Goal: Task Accomplishment & Management: Complete application form

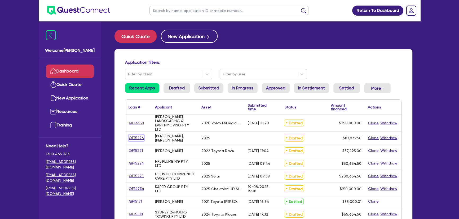
click at [134, 136] on link "QF15226" at bounding box center [136, 138] width 16 height 6
select select "PRIMARY_ASSETS"
select select "HEAVY_TRUCKS"
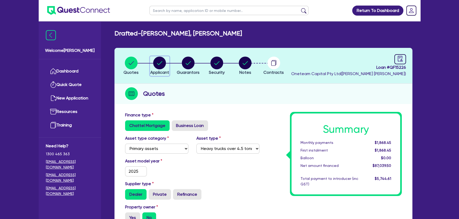
click at [165, 61] on circle "button" at bounding box center [159, 63] width 13 height 13
select select "SOLE_TRADER"
select select "BUILDING_CONSTRUCTION"
select select "TRADES_SERVICES_BUSINESSES_GOVERNMENT"
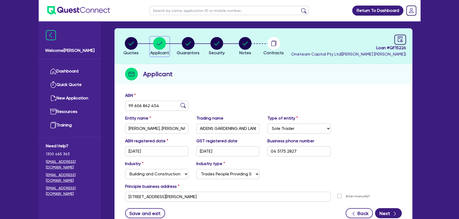
scroll to position [48, 0]
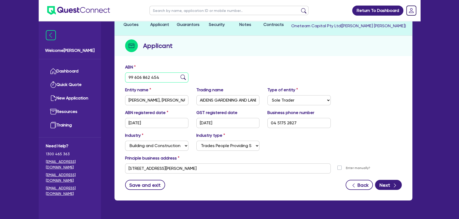
drag, startPoint x: 165, startPoint y: 76, endPoint x: 120, endPoint y: 79, distance: 44.8
click at [120, 79] on div "ABN 99 606 862 454 Entity name CROSBY WARD, AIDEN WINSTON Trading name AIDENS G…" at bounding box center [263, 130] width 298 height 139
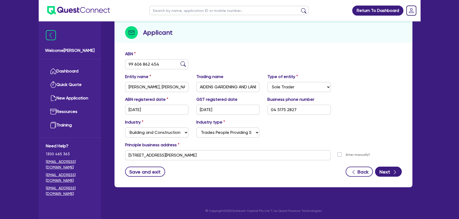
scroll to position [0, 0]
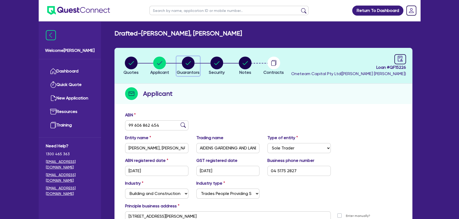
click at [190, 68] on circle "button" at bounding box center [188, 63] width 13 height 13
select select "MR"
select select "SA"
select select "SINGLE"
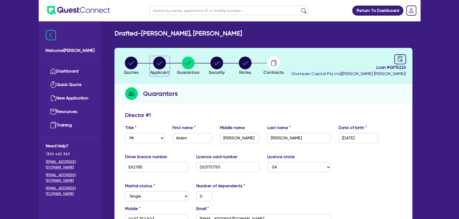
click at [162, 68] on circle "button" at bounding box center [159, 63] width 13 height 13
select select "SOLE_TRADER"
select select "BUILDING_CONSTRUCTION"
select select "TRADES_SERVICES_BUSINESSES_GOVERNMENT"
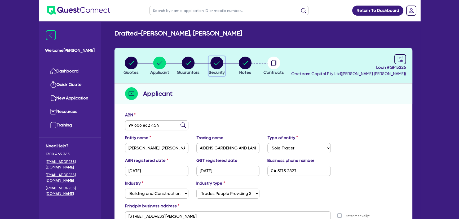
click at [216, 70] on span "Security" at bounding box center [217, 72] width 16 height 5
select select "PRIMARY_ASSETS"
select select "HEAVY_TRUCKS"
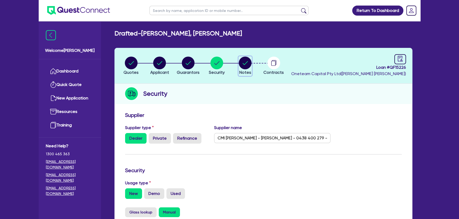
click at [249, 64] on circle "button" at bounding box center [245, 63] width 13 height 13
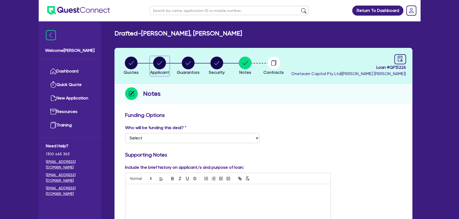
click at [168, 69] on div "button" at bounding box center [159, 63] width 19 height 13
select select "SOLE_TRADER"
select select "BUILDING_CONSTRUCTION"
select select "TRADES_SERVICES_BUSINESSES_GOVERNMENT"
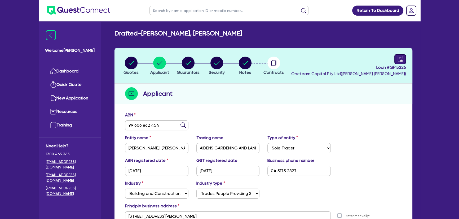
click at [396, 54] on header "Quotes Applicant Guarantors Security Notes Contracts Loan # QF15226 Oneteam Cap…" at bounding box center [263, 66] width 298 height 36
click at [401, 60] on icon "audit" at bounding box center [399, 59] width 5 height 6
select select "DRAFTED_NEW"
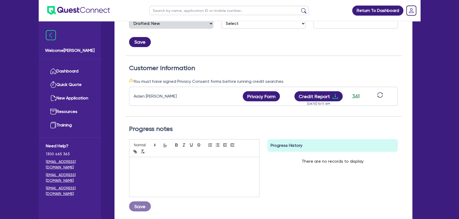
scroll to position [120, 0]
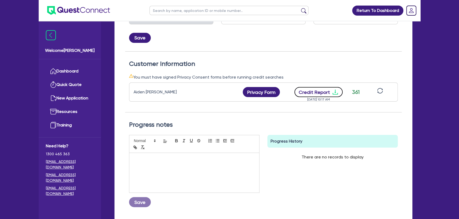
click at [336, 91] on icon "download" at bounding box center [335, 92] width 6 height 6
click at [333, 94] on icon "download" at bounding box center [334, 92] width 5 height 5
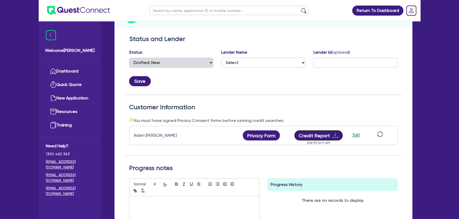
scroll to position [0, 0]
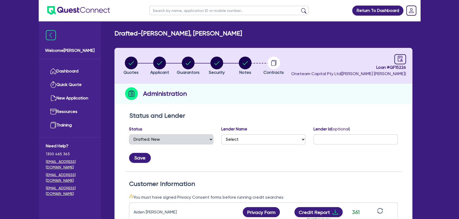
click at [238, 69] on li "Notes" at bounding box center [245, 65] width 29 height 19
click at [249, 62] on circle "button" at bounding box center [245, 63] width 13 height 13
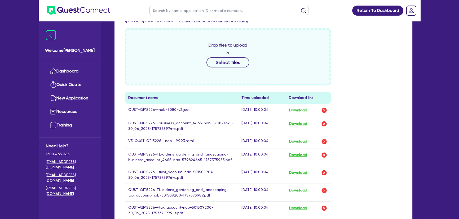
scroll to position [265, 0]
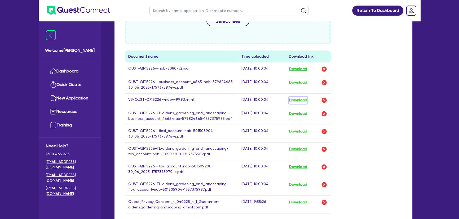
click at [296, 98] on button "Download" at bounding box center [298, 100] width 19 height 7
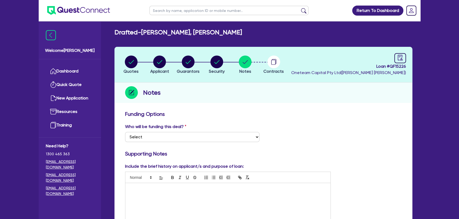
scroll to position [0, 0]
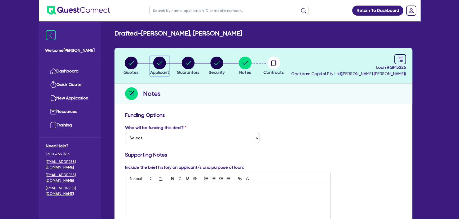
click at [159, 68] on circle "button" at bounding box center [159, 63] width 13 height 13
select select "SOLE_TRADER"
select select "BUILDING_CONSTRUCTION"
select select "TRADES_SERVICES_BUSINESSES_GOVERNMENT"
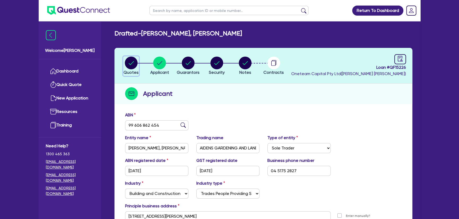
click at [127, 65] on circle "button" at bounding box center [131, 63] width 13 height 13
select select "PRIMARY_ASSETS"
select select "HEAVY_TRUCKS"
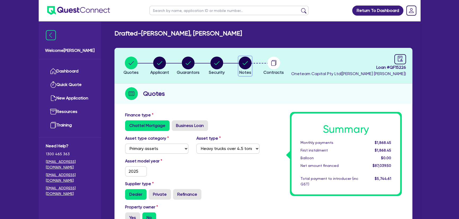
click at [248, 63] on circle "button" at bounding box center [245, 63] width 13 height 13
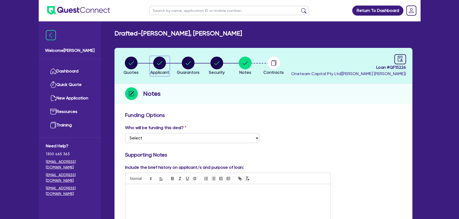
click at [156, 59] on circle "button" at bounding box center [159, 63] width 13 height 13
select select "SOLE_TRADER"
select select "BUILDING_CONSTRUCTION"
select select "TRADES_SERVICES_BUSINESSES_GOVERNMENT"
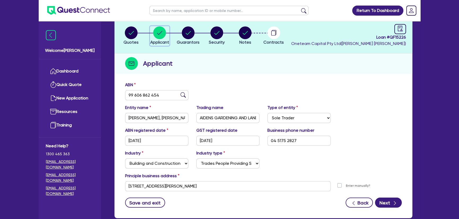
scroll to position [61, 0]
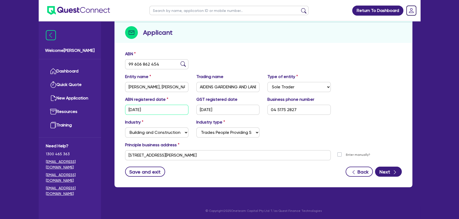
drag, startPoint x: 128, startPoint y: 113, endPoint x: 158, endPoint y: 107, distance: 30.1
click at [158, 107] on input "06/05/2023" at bounding box center [156, 110] width 63 height 10
drag, startPoint x: 200, startPoint y: 112, endPoint x: 233, endPoint y: 110, distance: 32.9
click at [233, 110] on input "14/05/2024" at bounding box center [227, 110] width 63 height 10
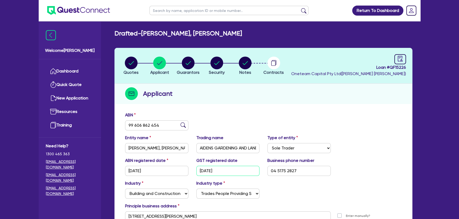
scroll to position [0, 0]
click at [248, 70] on span "Notes" at bounding box center [245, 72] width 12 height 5
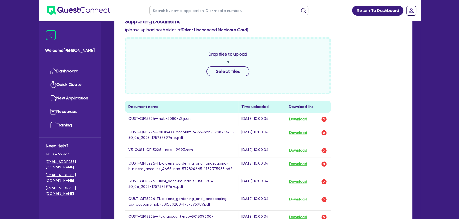
scroll to position [193, 0]
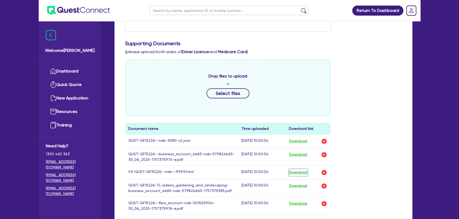
click at [303, 170] on button "Download" at bounding box center [298, 172] width 19 height 7
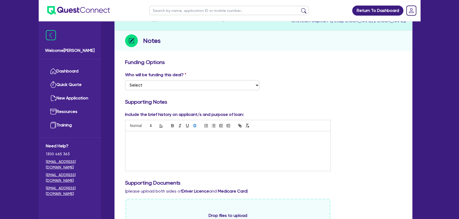
scroll to position [96, 0]
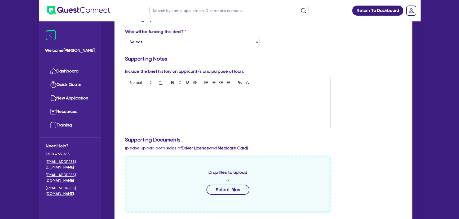
click at [164, 104] on div at bounding box center [227, 108] width 205 height 40
click at [361, 102] on div "Include the brief history on applicant/s and purpose of loan:" at bounding box center [263, 100] width 284 height 64
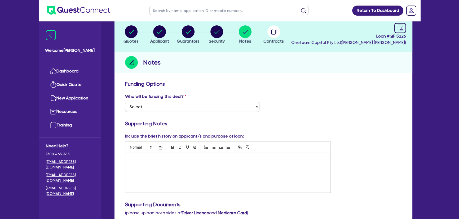
scroll to position [0, 0]
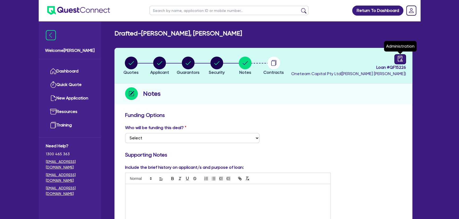
click at [400, 60] on icon "audit" at bounding box center [400, 59] width 6 height 6
select select "DRAFTED_NEW"
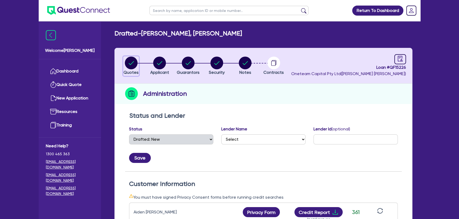
click at [128, 64] on circle "button" at bounding box center [131, 63] width 13 height 13
select select "PRIMARY_ASSETS"
select select "HEAVY_TRUCKS"
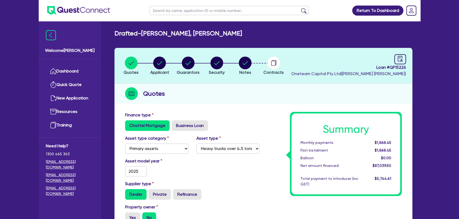
click at [89, 11] on img at bounding box center [78, 10] width 63 height 9
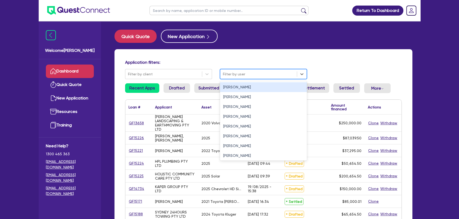
click at [247, 71] on div at bounding box center [258, 74] width 71 height 7
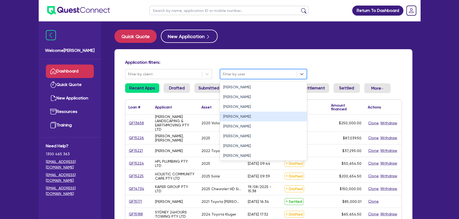
click at [233, 118] on div "[PERSON_NAME]" at bounding box center [263, 117] width 87 height 10
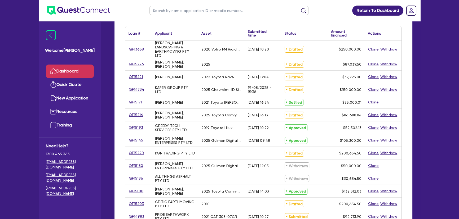
scroll to position [72, 0]
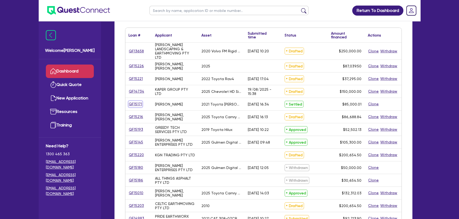
click at [140, 102] on link "QF15171" at bounding box center [135, 104] width 14 height 6
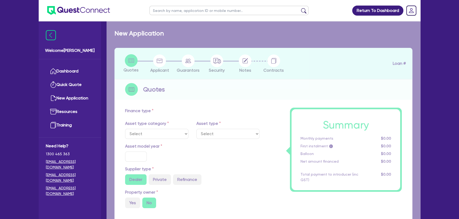
select select "CARS_AND_LIGHT_TRUCKS"
type input "2021"
radio input "true"
type input "84,500"
type input "3"
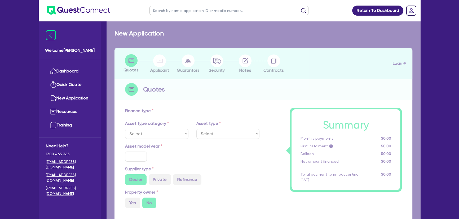
type input "2,550"
type input "6.75"
type input "454.55"
type input "318.18"
select select "PASSENGER_VEHICLES"
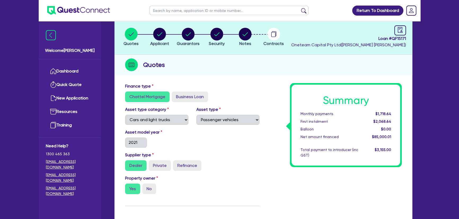
scroll to position [24, 0]
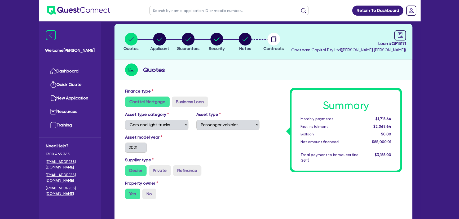
click at [81, 17] on ul at bounding box center [74, 10] width 71 height 21
click at [79, 11] on img at bounding box center [78, 10] width 63 height 9
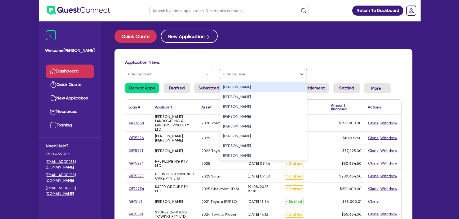
click at [247, 75] on div at bounding box center [258, 74] width 71 height 7
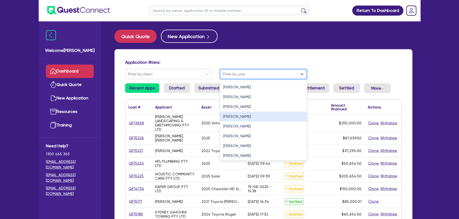
click at [232, 119] on div "[PERSON_NAME]" at bounding box center [263, 117] width 87 height 10
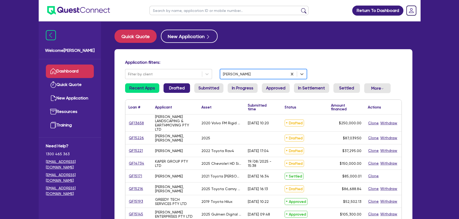
click at [170, 92] on link "Drafted" at bounding box center [176, 88] width 26 height 10
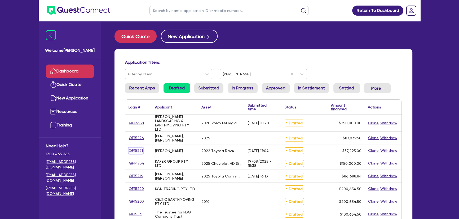
click at [138, 150] on link "QF15221" at bounding box center [135, 151] width 15 height 6
select select "CARS_AND_LIGHT_TRUCKS"
select select "PASSENGER_VEHICLES"
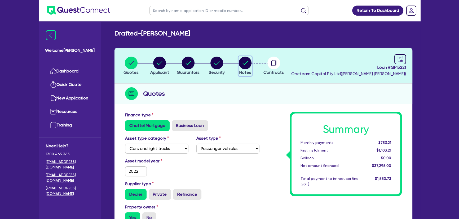
drag, startPoint x: 248, startPoint y: 66, endPoint x: 273, endPoint y: 89, distance: 33.5
click at [248, 66] on circle "button" at bounding box center [245, 63] width 13 height 13
select select "Other"
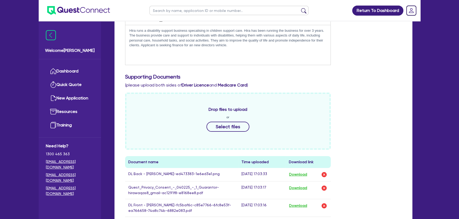
scroll to position [193, 0]
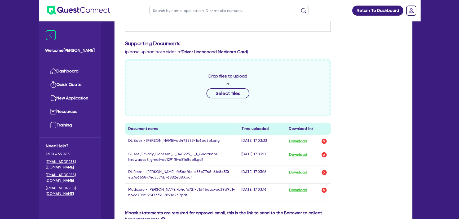
click at [225, 101] on div "Drop files to upload or Select files" at bounding box center [228, 87] width 206 height 57
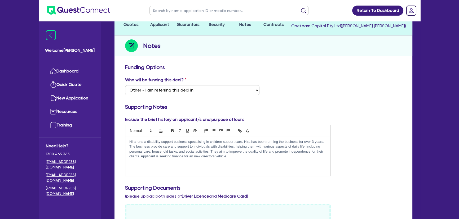
scroll to position [0, 0]
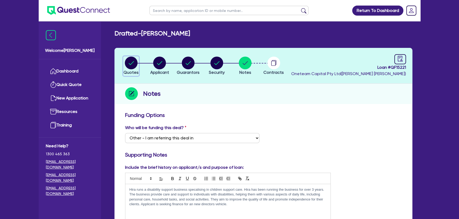
click at [130, 69] on circle "button" at bounding box center [131, 63] width 13 height 13
select select "CARS_AND_LIGHT_TRUCKS"
select select "PASSENGER_VEHICLES"
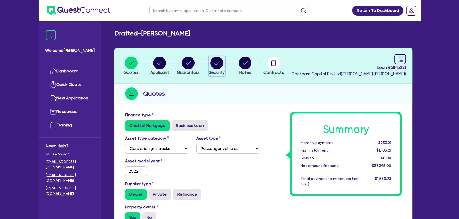
drag, startPoint x: 218, startPoint y: 64, endPoint x: 224, endPoint y: 85, distance: 22.2
click at [218, 64] on circle "button" at bounding box center [216, 63] width 13 height 13
select select "CARS_AND_LIGHT_TRUCKS"
select select "PASSENGER_VEHICLES"
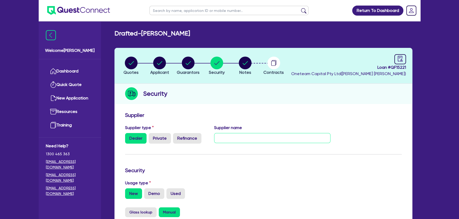
click at [227, 136] on input "text" at bounding box center [272, 138] width 117 height 10
click at [227, 135] on input "text" at bounding box center [272, 138] width 117 height 10
paste input "Milan Palackalody"
click at [216, 139] on input "Milan Palackalody -" at bounding box center [272, 138] width 117 height 10
click at [249, 138] on input "Penrith toyota - Milan Palackalody -" at bounding box center [272, 138] width 117 height 10
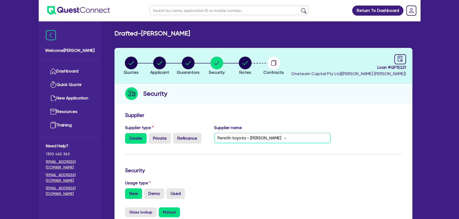
click at [287, 138] on input "Penrith toyota - Milan Palackalody -" at bounding box center [272, 138] width 117 height 10
click at [301, 138] on input "Penrith toyota - Milan Palackalody -" at bounding box center [272, 138] width 117 height 10
click at [316, 138] on input "Penrith toyota - Milan Palackalody -" at bounding box center [272, 138] width 117 height 10
paste input "M. 0413 311 829"
drag, startPoint x: 298, startPoint y: 138, endPoint x: 292, endPoint y: 137, distance: 6.7
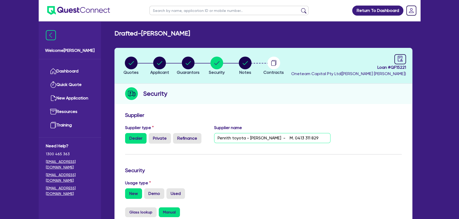
click at [292, 137] on input "Penrith toyota - Milan Palackalody - M. 0413 311 829" at bounding box center [272, 138] width 117 height 10
click at [289, 138] on input "Penrith toyota - Milan Palackalody - -0413 311 829" at bounding box center [272, 138] width 117 height 10
click at [291, 138] on input "Penrith toyota - Milan Palackalody - -0413 311 829" at bounding box center [272, 138] width 117 height 10
paste input "mpalackalody@penrithcityautomotive.com.au"
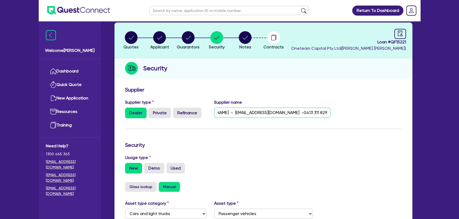
scroll to position [72, 0]
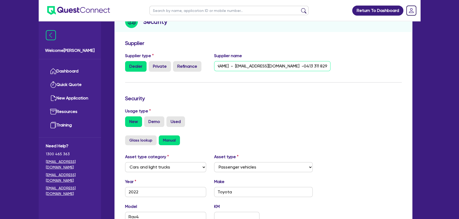
click at [219, 68] on input "Penrith toyota - Milan Palackalody - mpalackalody@penrithcityautomotive.com.au …" at bounding box center [272, 66] width 117 height 10
drag, startPoint x: 326, startPoint y: 66, endPoint x: 159, endPoint y: 70, distance: 167.2
click at [159, 70] on div "Supplier type Dealer Private Refinance Supplier name Penrith toyota - Milan Pal…" at bounding box center [227, 64] width 213 height 23
click at [214, 68] on input "Penrith toyota - Milan Palackalody - mpalackalody@penrithcityautomotive.com.au …" at bounding box center [272, 66] width 117 height 10
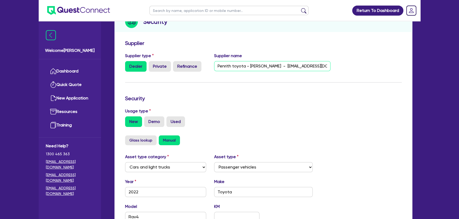
scroll to position [0, 80]
drag, startPoint x: 217, startPoint y: 67, endPoint x: 430, endPoint y: 60, distance: 213.0
click at [430, 60] on div "Return To Dashboard Edit Profile Logout Welcome Joel Dashboard Quick Quote New …" at bounding box center [229, 132] width 459 height 408
type input "Penrith toyota - Milan Palackalody - mpalackalody@penrithcityautomotive.com.au …"
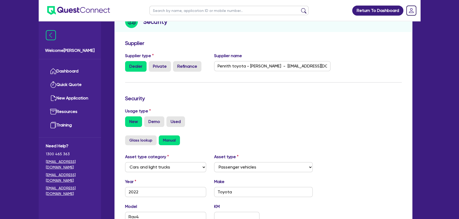
drag, startPoint x: 386, startPoint y: 85, endPoint x: 386, endPoint y: 82, distance: 3.5
click at [386, 85] on form "Supplier Supplier type Dealer Private Refinance Supplier name Penrith toyota - …" at bounding box center [263, 166] width 276 height 253
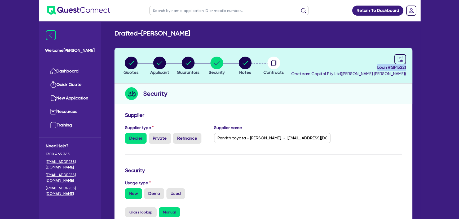
drag, startPoint x: 370, startPoint y: 69, endPoint x: 416, endPoint y: 67, distance: 45.6
click at [416, 67] on div "Drafted - IRFAN, HIRA Quotes Applicant Guarantors Security Notes Contracts Loan…" at bounding box center [263, 206] width 314 height 352
copy span "Loan # QF15221"
click at [402, 63] on link at bounding box center [400, 59] width 12 height 10
select select "DRAFTED_AMENDED"
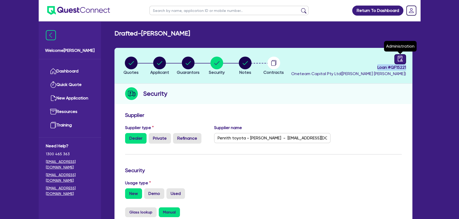
select select "Westpac"
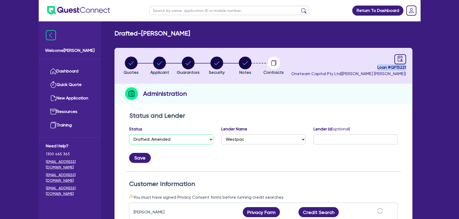
click at [175, 142] on select "Select Quoted Drafted: New Drafted: Amended Submitted: New Submitted: Amended I…" at bounding box center [171, 140] width 84 height 10
select select "APPROVED_WAITING_FOR_MORE_INFO"
click at [129, 135] on select "Select Quoted Drafted: New Drafted: Amended Submitted: New Submitted: Amended I…" at bounding box center [171, 140] width 84 height 10
click at [136, 156] on button "Save" at bounding box center [140, 158] width 22 height 10
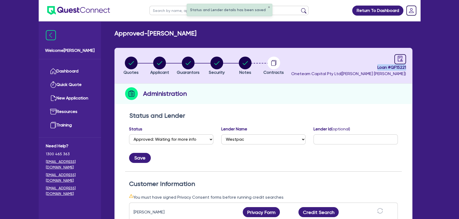
click at [90, 10] on img at bounding box center [78, 10] width 63 height 9
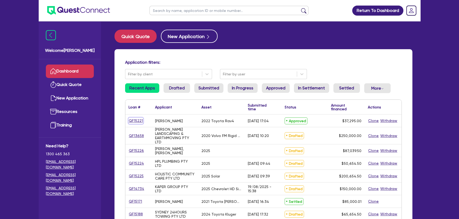
click at [136, 122] on link "QF15221" at bounding box center [135, 121] width 15 height 6
select select "CARS_AND_LIGHT_TRUCKS"
select select "PASSENGER_VEHICLES"
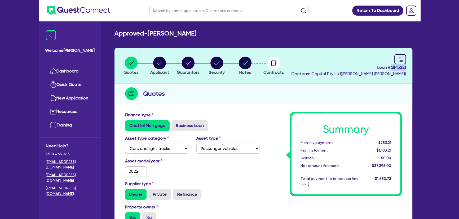
drag, startPoint x: 400, startPoint y: 68, endPoint x: 410, endPoint y: 68, distance: 10.3
click at [410, 68] on header "Quotes Applicant Guarantors Security Notes Contracts Loan # QF15221 Oneteam Cap…" at bounding box center [263, 66] width 298 height 36
copy span "QF15221"
drag, startPoint x: 153, startPoint y: 31, endPoint x: 179, endPoint y: 30, distance: 26.5
click at [179, 30] on h2 "Approved - IRFAN, HIRA" at bounding box center [155, 34] width 82 height 8
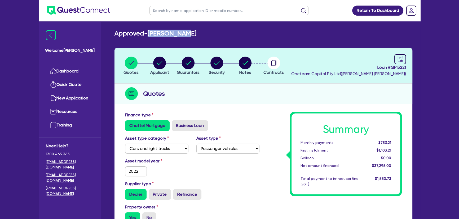
drag, startPoint x: 149, startPoint y: 35, endPoint x: 214, endPoint y: 34, distance: 64.6
click at [214, 34] on div "Approved - IRFAN, HIRA" at bounding box center [263, 34] width 306 height 8
copy h2 "[PERSON_NAME]"
click at [72, 13] on img at bounding box center [78, 10] width 63 height 9
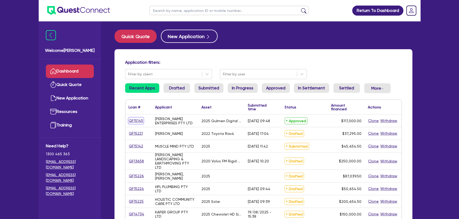
click at [140, 123] on link "QF15145" at bounding box center [135, 121] width 15 height 6
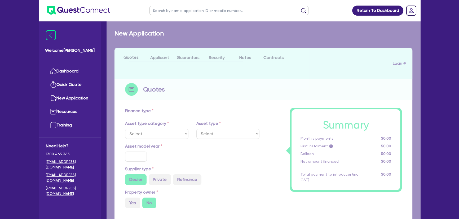
select select "SECONDARY_ASSETS"
type input "2025"
radio input "true"
type input "117,000"
type input "8"
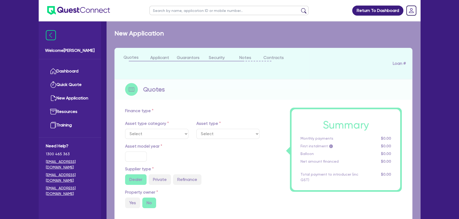
type input "9,360"
type input "17.95"
select select "PRINTING_AND_PACKAGING_EQUIPMENT"
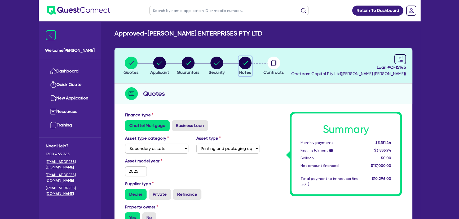
click at [242, 62] on circle "button" at bounding box center [245, 63] width 13 height 13
select select "Quest Finance - Own Book"
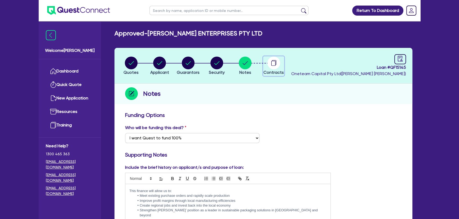
click at [269, 64] on circle "button" at bounding box center [273, 63] width 13 height 13
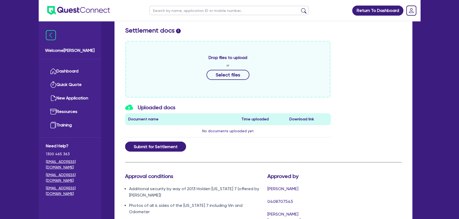
scroll to position [284, 0]
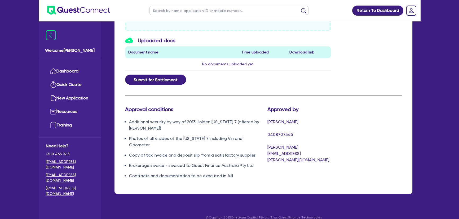
click at [135, 137] on li "Photos of all 4 sides of the [US_STATE] 7 including Vin and Odometer" at bounding box center [194, 142] width 130 height 13
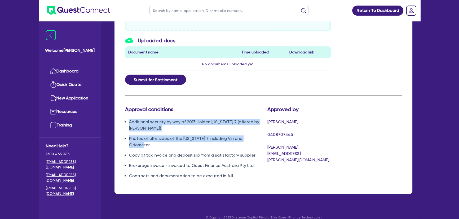
drag, startPoint x: 256, startPoint y: 141, endPoint x: 119, endPoint y: 118, distance: 139.4
click at [119, 118] on div "Contracts i Please select docs and choose to e-sign or print PDF Contract Pack …" at bounding box center [263, 10] width 298 height 368
copy ul "Additional security by way of 2013 Holden [US_STATE] 7 (offered by [PERSON_NAME…"
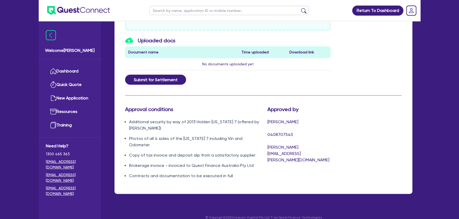
click at [273, 167] on div "Approved by [PERSON_NAME] 0408707545 [PERSON_NAME][EMAIL_ADDRESS][PERSON_NAME][…" at bounding box center [298, 144] width 71 height 77
drag, startPoint x: 230, startPoint y: 172, endPoint x: 118, endPoint y: 167, distance: 111.6
click at [118, 167] on div "Contracts i Please select docs and choose to e-sign or print PDF Contract Pack …" at bounding box center [263, 10] width 298 height 368
copy li "Contracts and documentation to be executed in full"
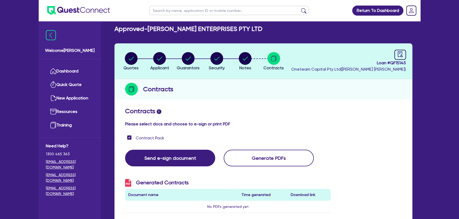
scroll to position [0, 0]
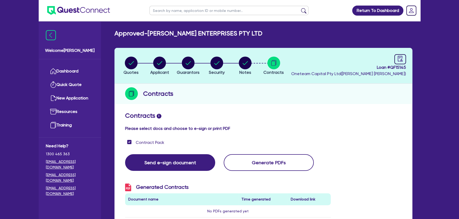
click at [81, 8] on img at bounding box center [78, 10] width 63 height 9
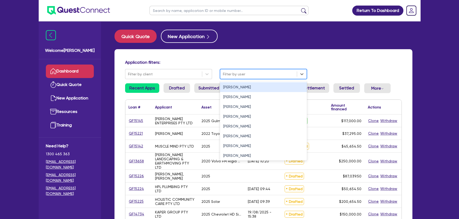
click at [241, 72] on div at bounding box center [258, 74] width 71 height 7
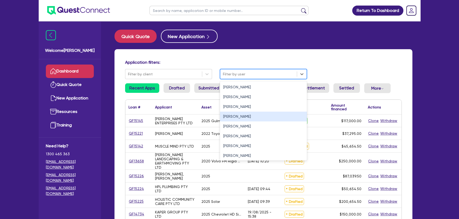
click at [236, 117] on div "[PERSON_NAME]" at bounding box center [263, 117] width 87 height 10
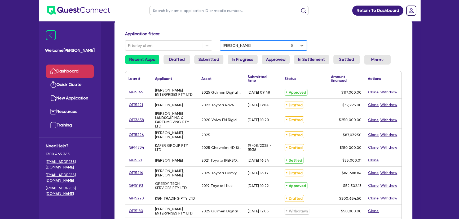
scroll to position [48, 0]
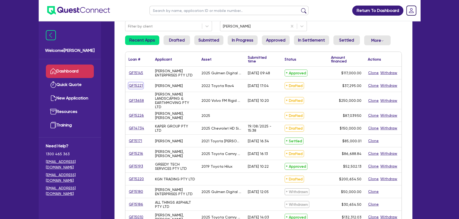
click at [134, 84] on link "QF15221" at bounding box center [135, 86] width 15 height 6
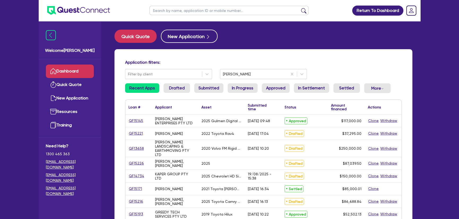
select select "CARS_AND_LIGHT_TRUCKS"
select select "PASSENGER_VEHICLES"
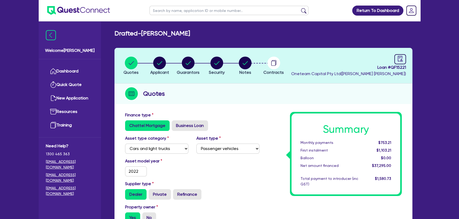
click at [231, 63] on li "Security" at bounding box center [216, 65] width 29 height 19
click at [400, 58] on icon "audit" at bounding box center [400, 59] width 6 height 6
select select "DRAFTED_AMENDED"
select select "Westpac"
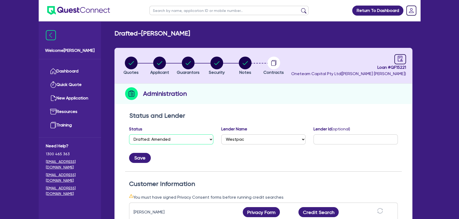
click at [179, 136] on select "Select Quoted Drafted: New Drafted: Amended Submitted: New Submitted: Amended I…" at bounding box center [171, 140] width 84 height 10
select select "APPROVED_WAITING_FOR_MORE_INFO"
click at [129, 135] on select "Select Quoted Drafted: New Drafted: Amended Submitted: New Submitted: Amended I…" at bounding box center [171, 140] width 84 height 10
click at [135, 157] on button "Save" at bounding box center [140, 158] width 22 height 10
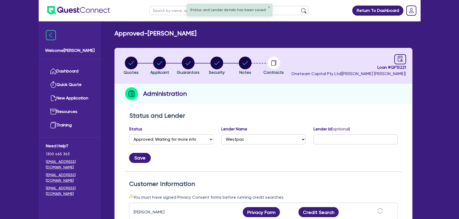
click at [99, 15] on ul at bounding box center [74, 10] width 71 height 21
